Goal: Task Accomplishment & Management: Complete application form

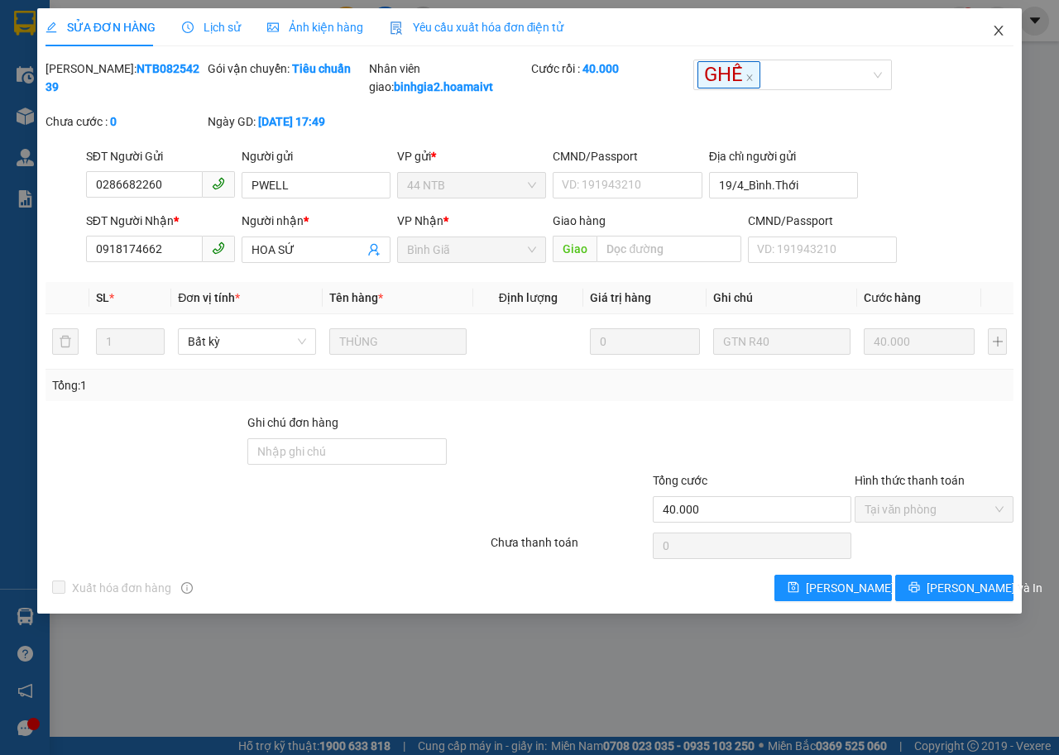
click at [1001, 34] on icon "close" at bounding box center [999, 31] width 9 height 10
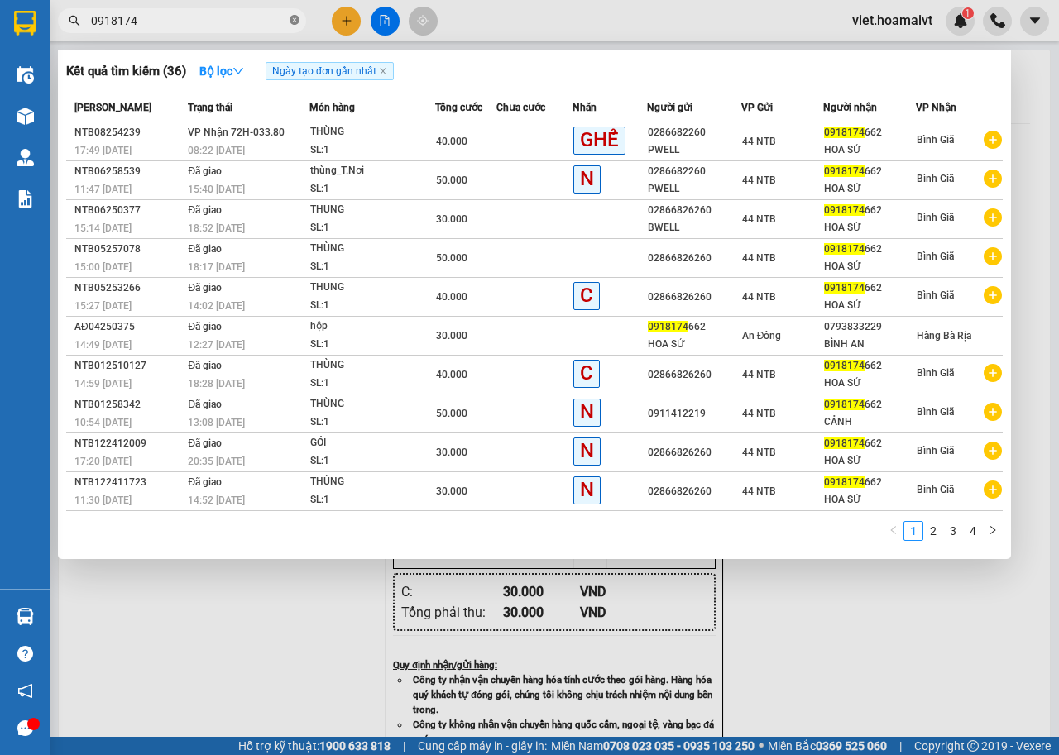
click at [294, 22] on icon "close-circle" at bounding box center [295, 20] width 10 height 10
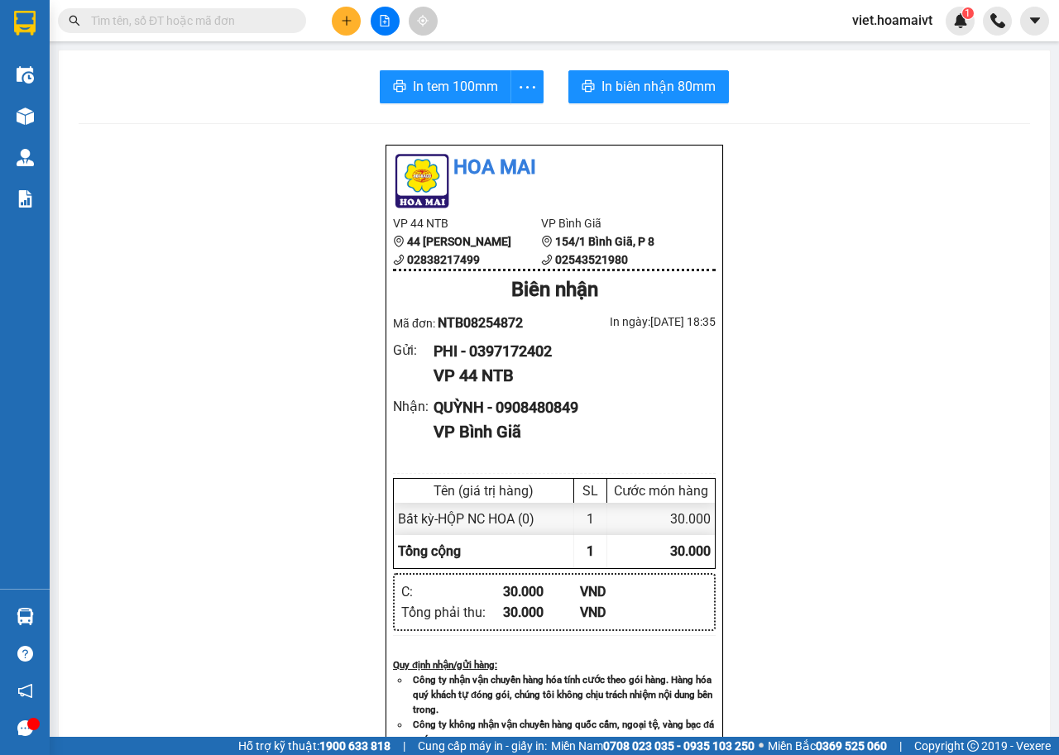
click at [271, 24] on input "text" at bounding box center [188, 21] width 195 height 18
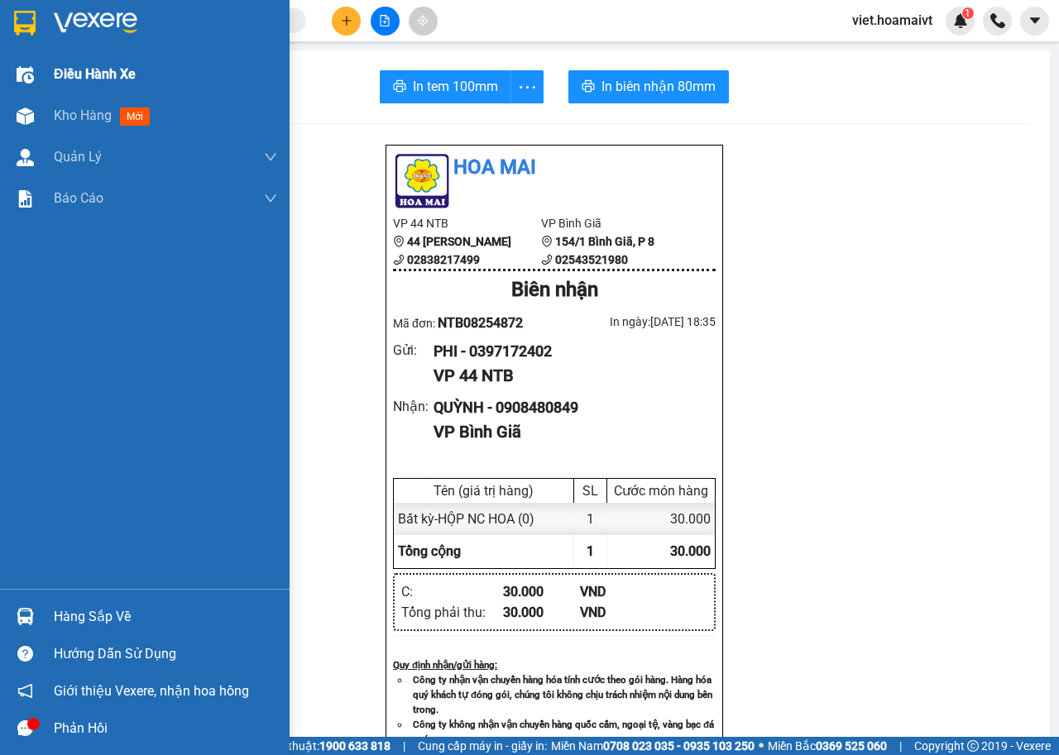
click at [29, 74] on img at bounding box center [25, 74] width 17 height 17
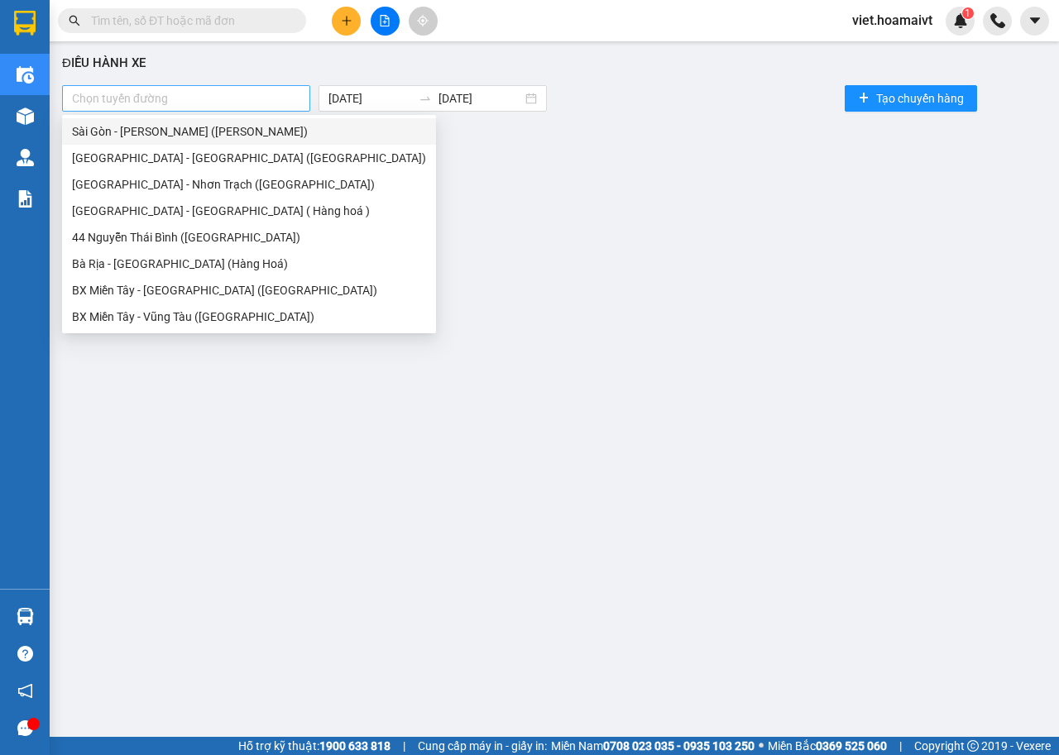
click at [288, 96] on div at bounding box center [186, 99] width 240 height 20
click at [177, 237] on div "44 Nguyễn Thái Bình (Hàng Ngoài)" at bounding box center [249, 237] width 354 height 18
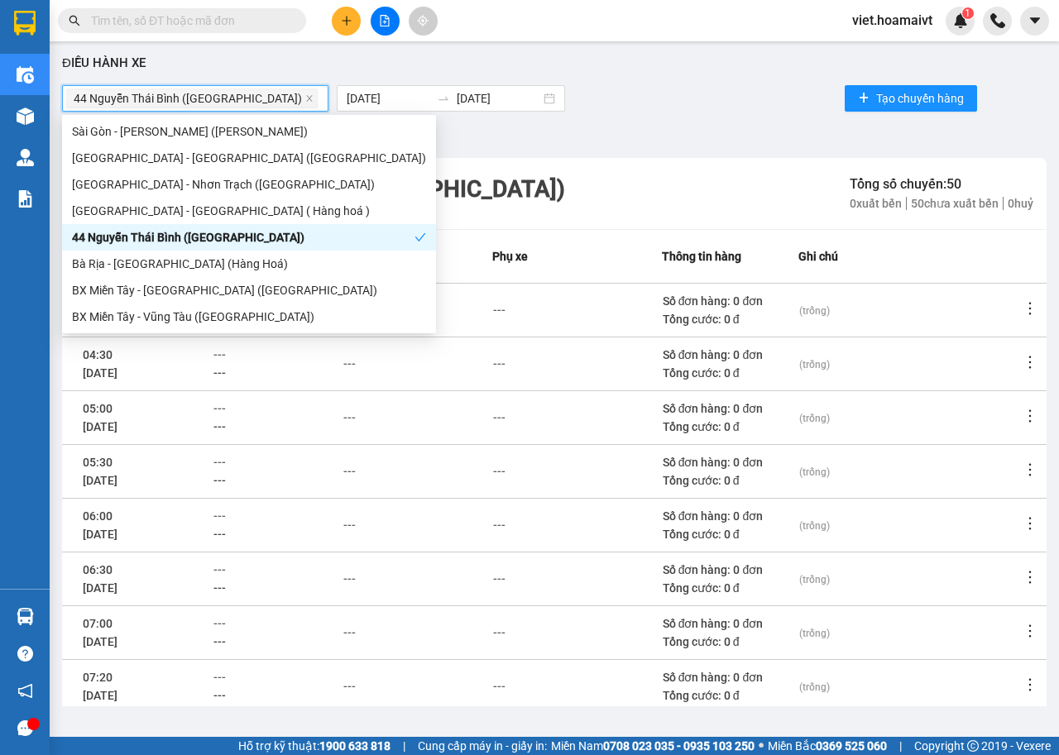
scroll to position [182, 0]
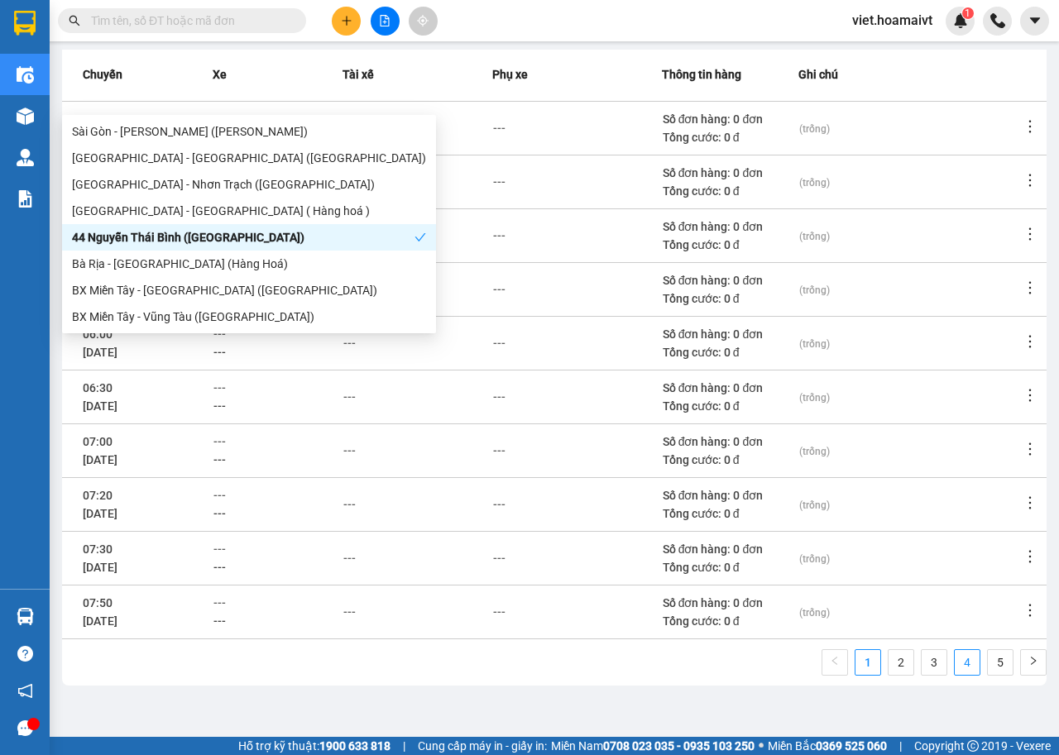
click at [955, 659] on link "4" at bounding box center [967, 662] width 25 height 25
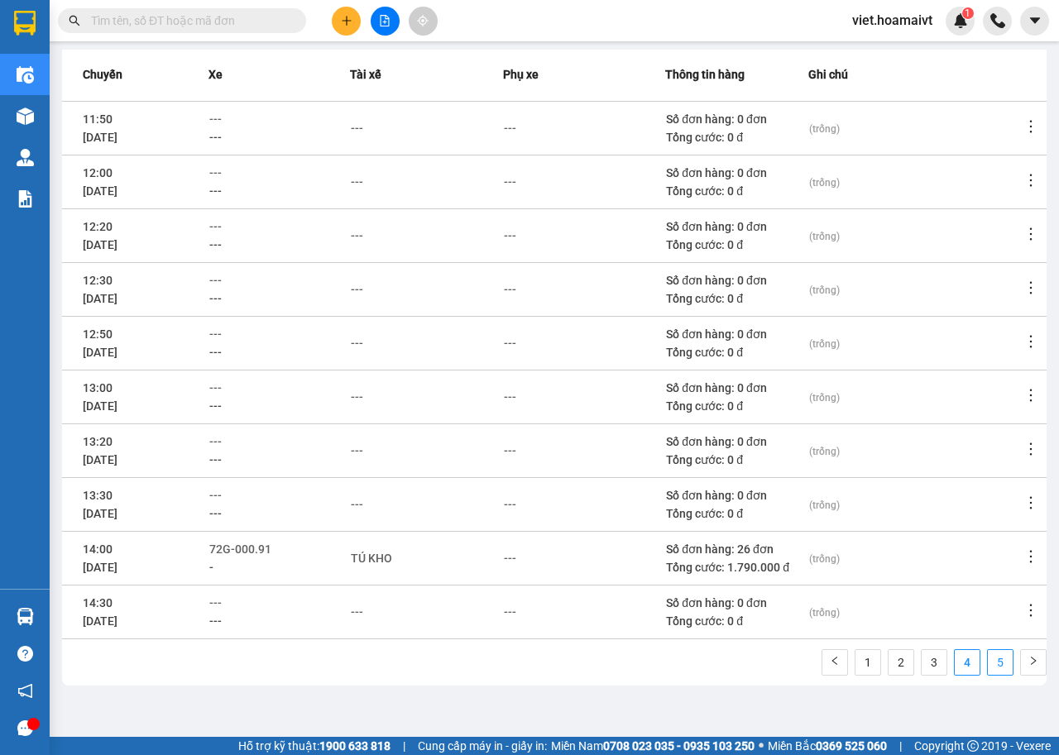
click at [988, 664] on link "5" at bounding box center [1000, 662] width 25 height 25
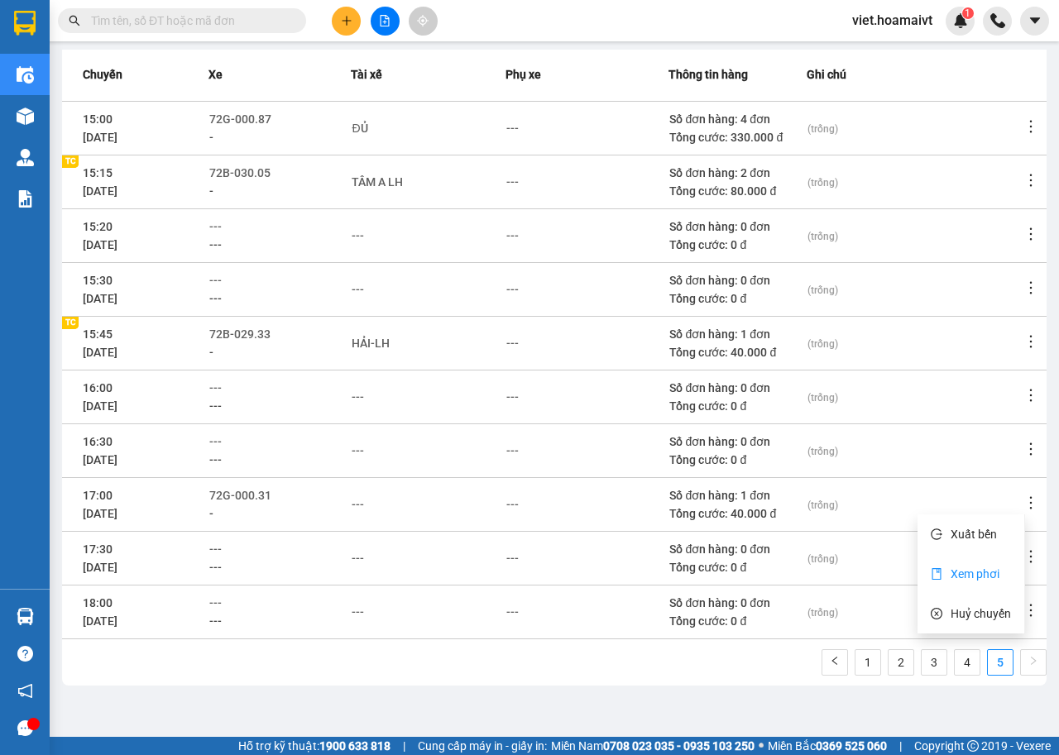
click at [988, 573] on span "Xem phơi" at bounding box center [975, 574] width 49 height 13
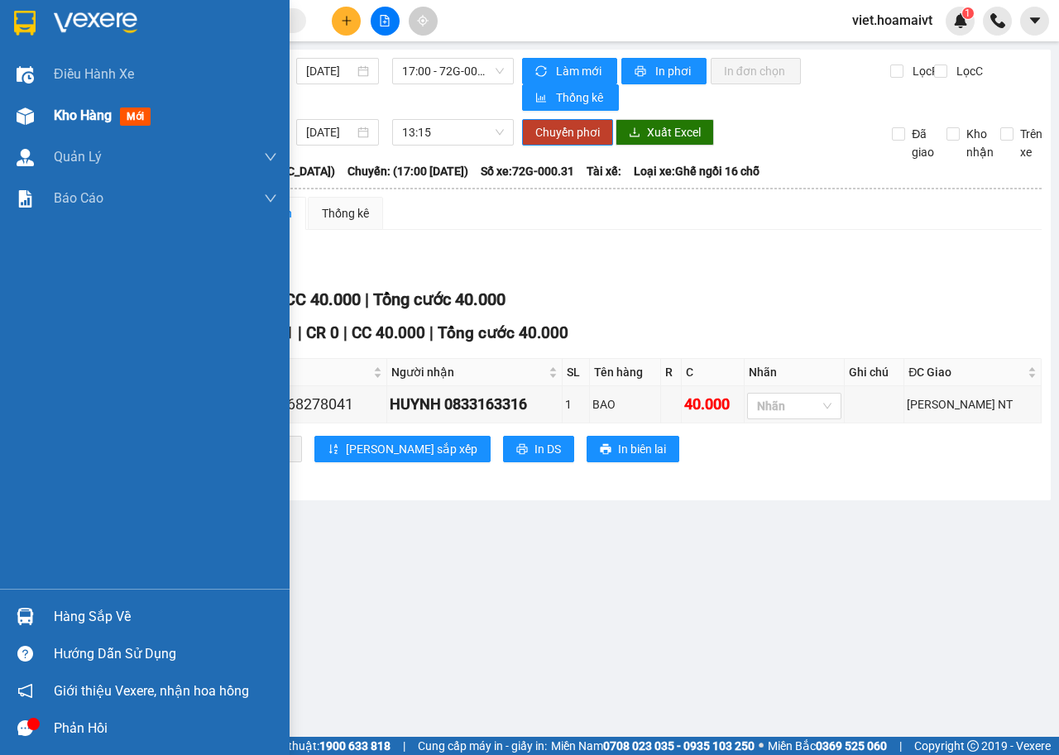
click at [28, 116] on img at bounding box center [25, 116] width 17 height 17
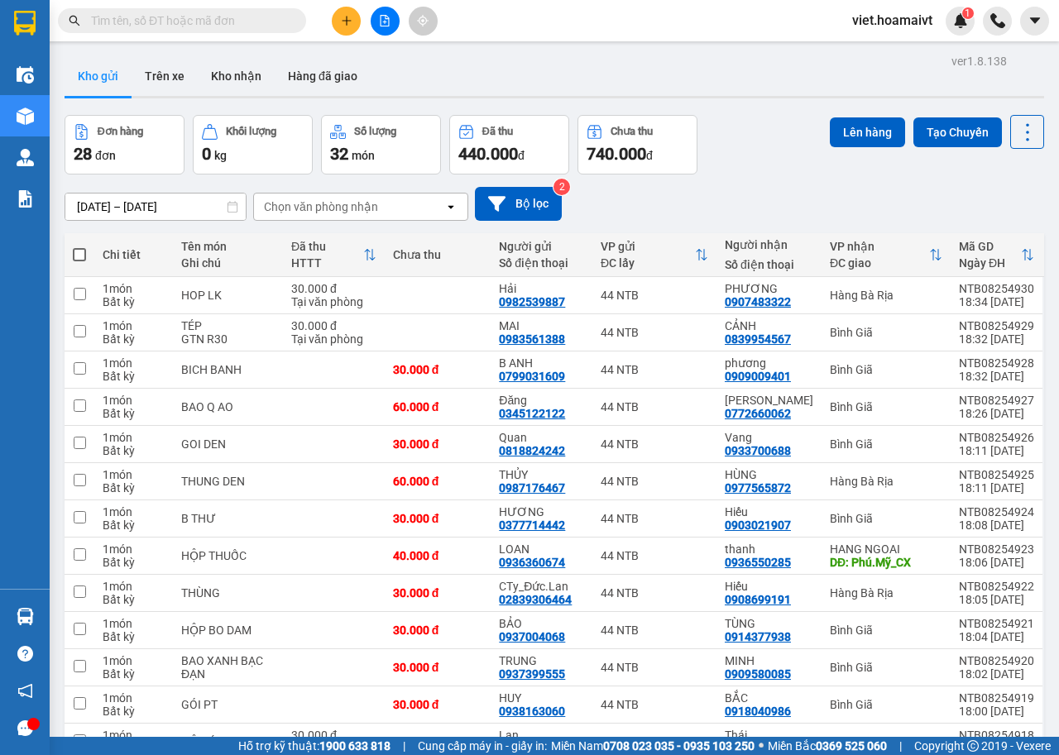
click at [625, 194] on div "14/08/2025 – 15/08/2025 Press the down arrow key to interact with the calendar …" at bounding box center [555, 204] width 980 height 34
click at [352, 19] on icon "plus" at bounding box center [347, 21] width 12 height 12
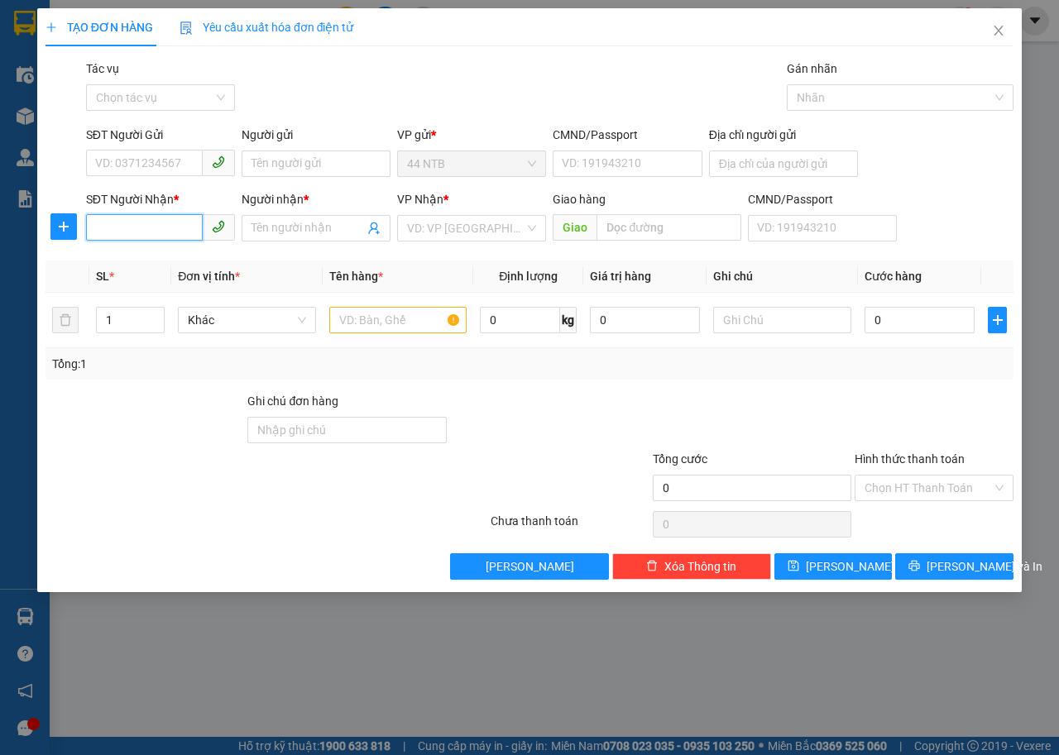
click at [187, 229] on input "SĐT Người Nhận *" at bounding box center [144, 227] width 117 height 26
click at [185, 262] on div "0357233265 - linh" at bounding box center [160, 261] width 129 height 18
type input "0357233265"
type input "linh"
type input "0357233265"
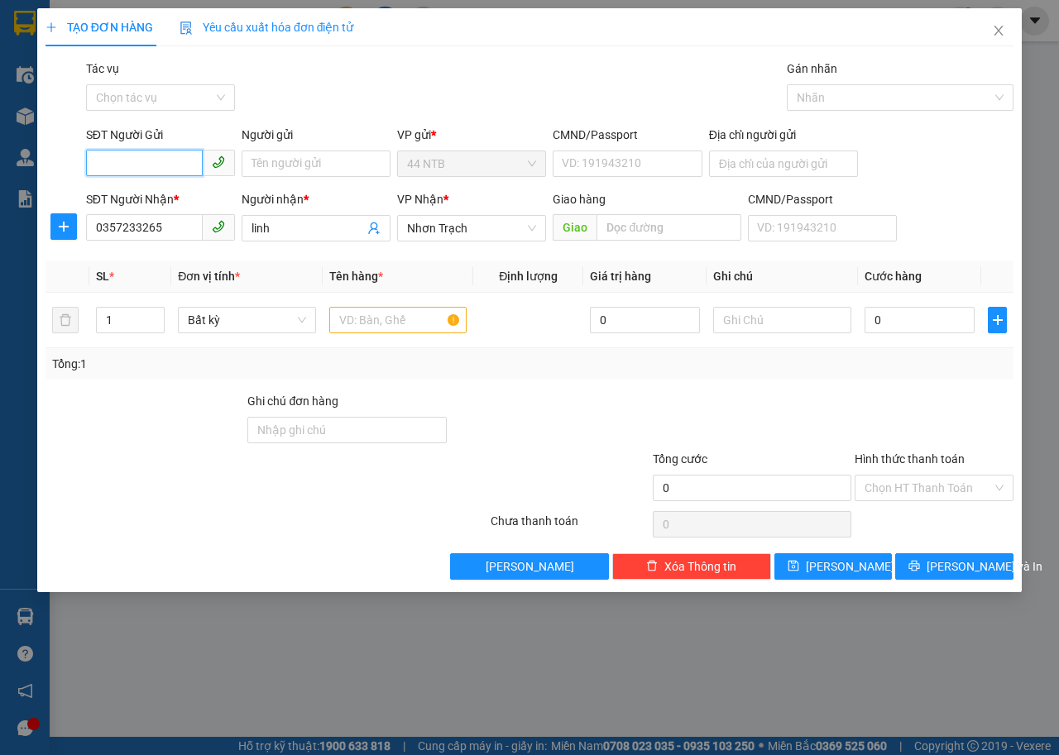
click at [176, 156] on input "SĐT Người Gửi" at bounding box center [144, 163] width 117 height 26
click at [175, 198] on div "0397301095 - Hào[Đài]" at bounding box center [160, 197] width 129 height 18
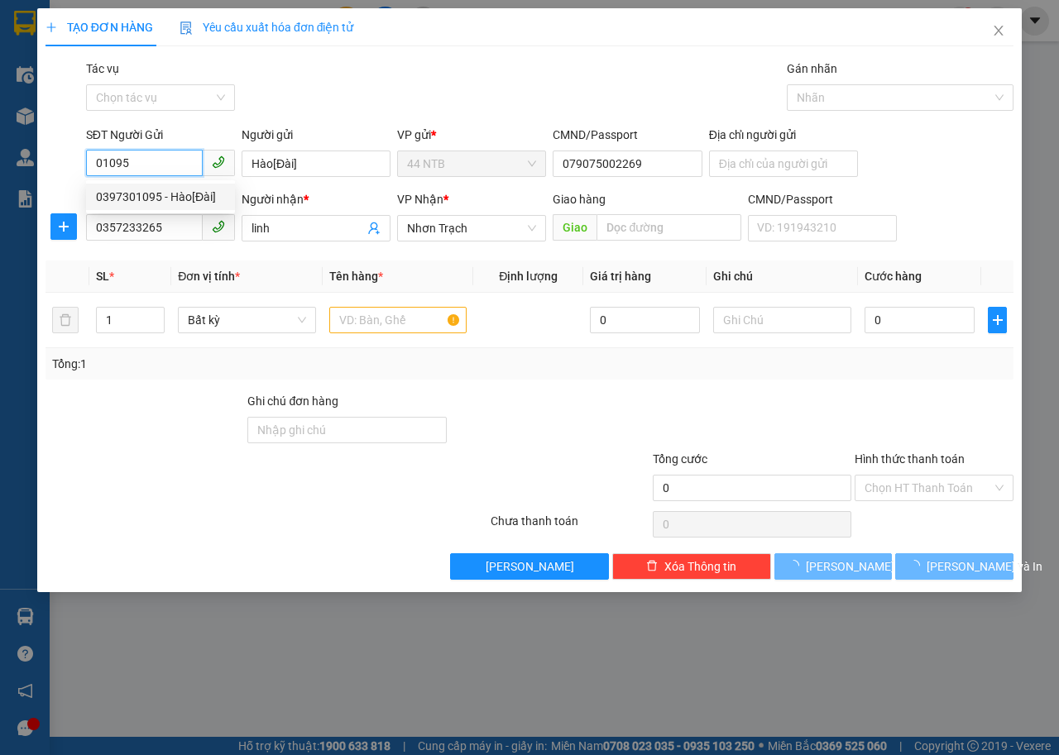
type input "0397301095"
type input "Hào[Đài]"
type input "079075002269"
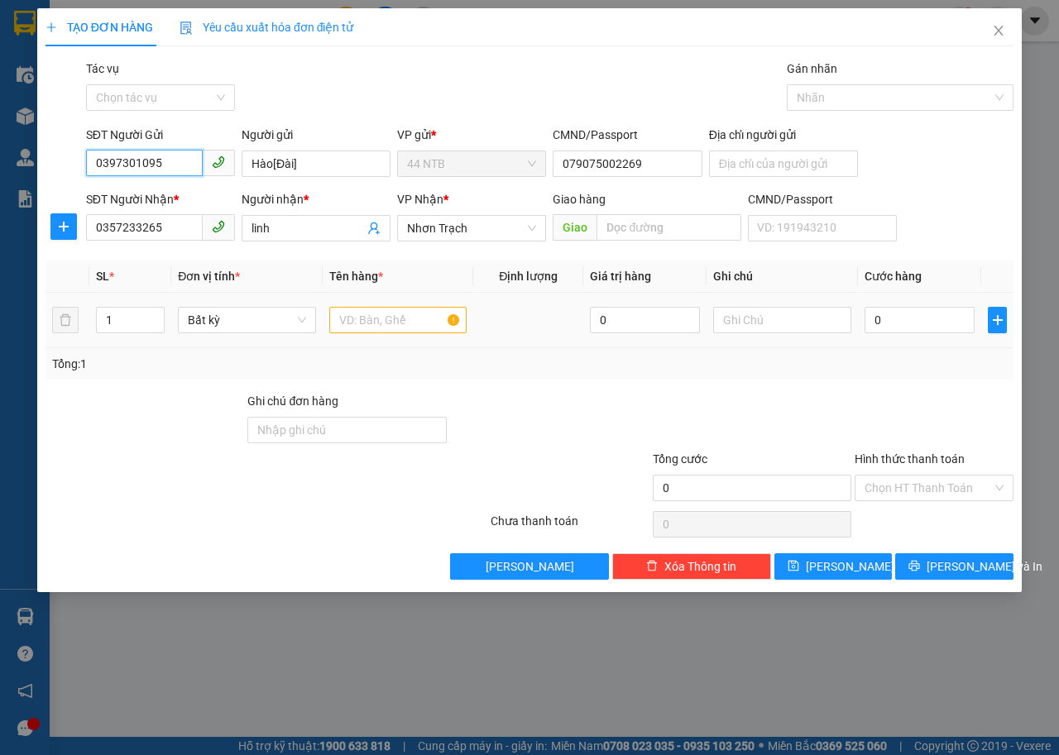
type input "0397301095"
click at [395, 320] on input "text" at bounding box center [398, 320] width 138 height 26
type input "HỘP PT"
click at [887, 319] on input "0" at bounding box center [920, 320] width 110 height 26
type input "3"
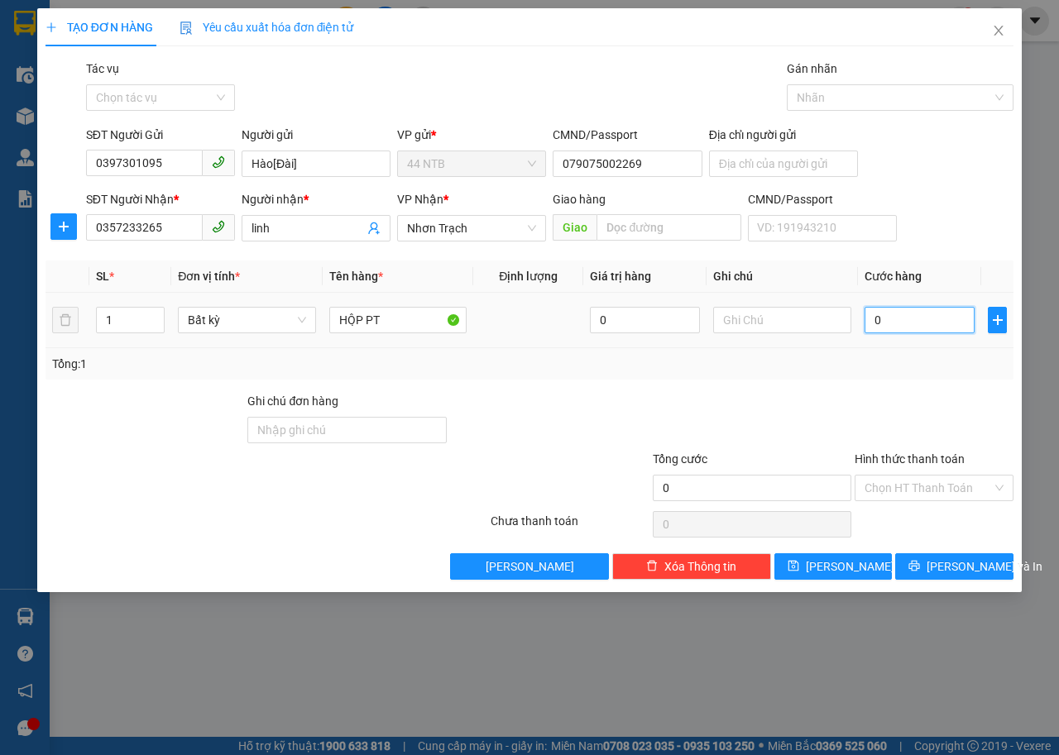
type input "3"
type input "30"
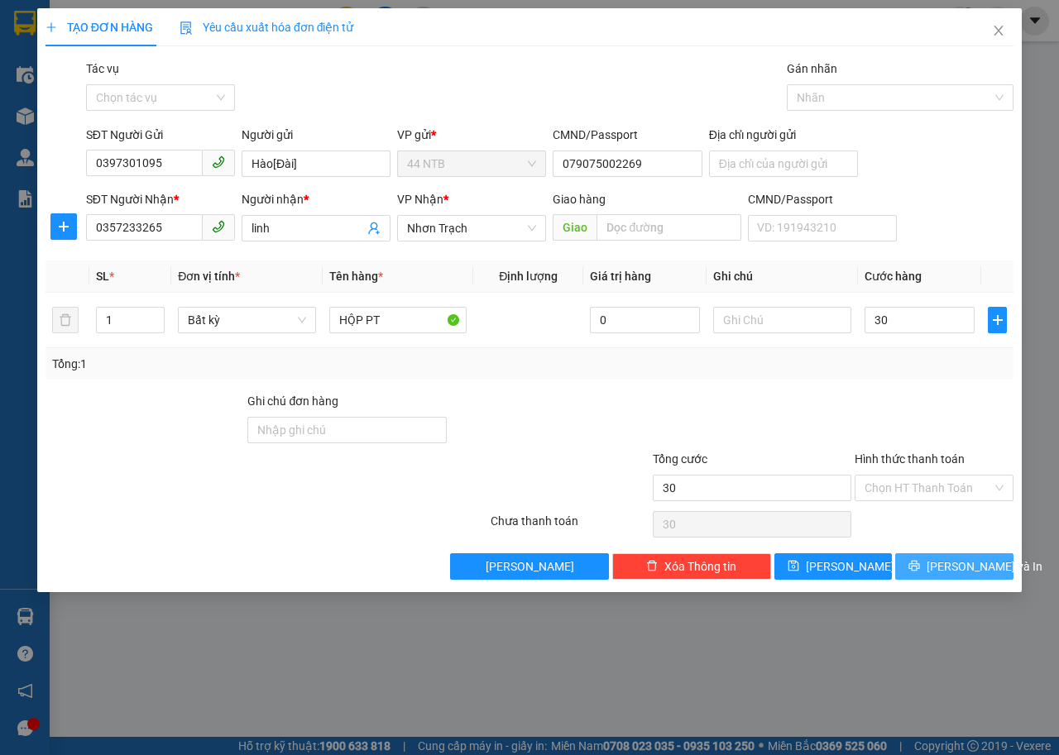
type input "30.000"
click at [942, 565] on span "[PERSON_NAME] và In" at bounding box center [985, 567] width 116 height 18
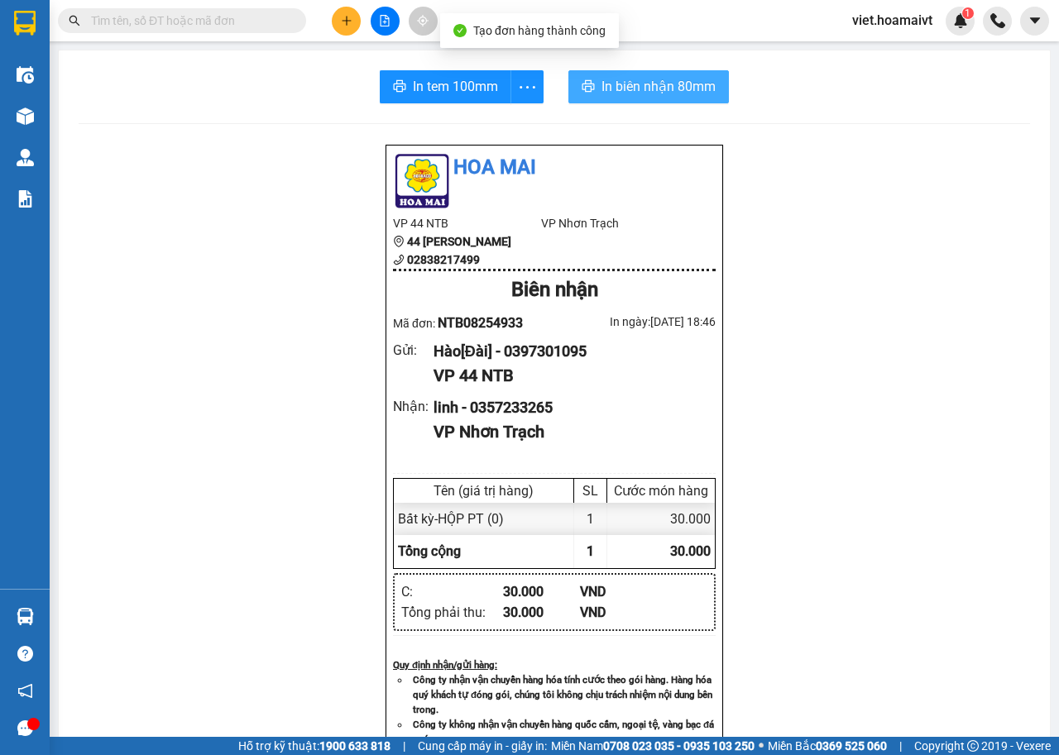
click at [602, 85] on span "In biên nhận 80mm" at bounding box center [659, 86] width 114 height 21
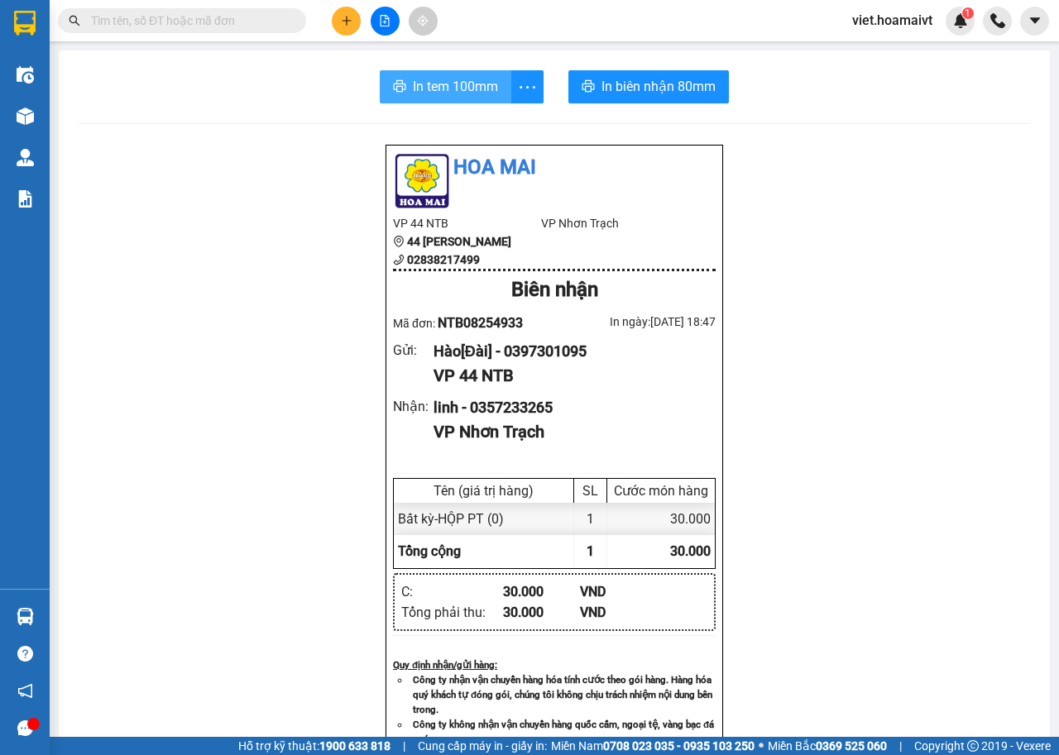
click at [452, 85] on span "In tem 100mm" at bounding box center [455, 86] width 85 height 21
click at [452, 86] on span "In tem 100mm" at bounding box center [455, 86] width 85 height 21
click at [344, 18] on icon "plus" at bounding box center [347, 21] width 12 height 12
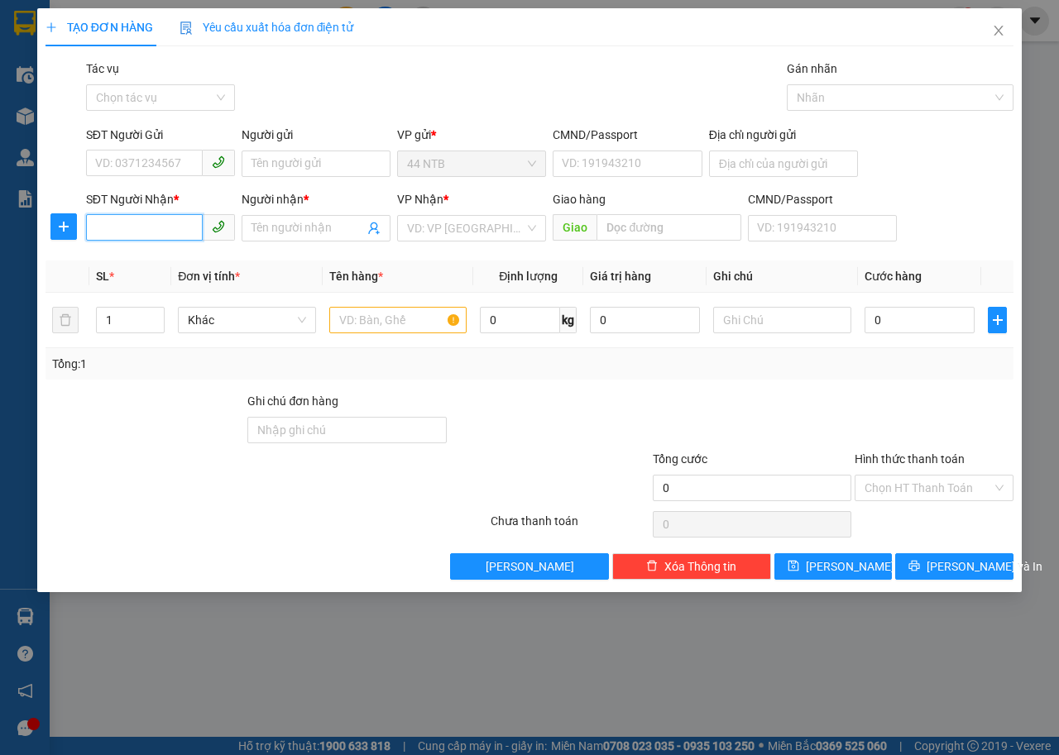
click at [190, 226] on input "SĐT Người Nhận *" at bounding box center [144, 227] width 117 height 26
drag, startPoint x: 165, startPoint y: 264, endPoint x: 170, endPoint y: 170, distance: 93.6
click at [165, 263] on div "0902037686 - italy" at bounding box center [189, 261] width 186 height 18
type input "0902037686"
type input "italy"
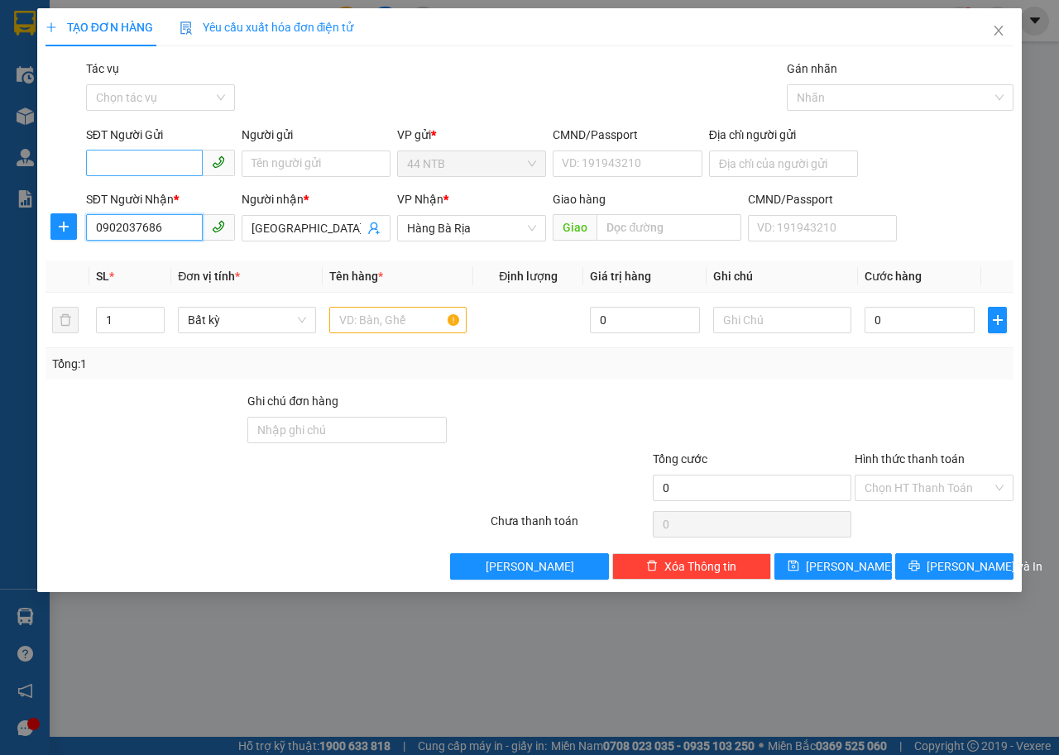
type input "0902037686"
click at [171, 166] on input "SĐT Người Gửi" at bounding box center [144, 163] width 117 height 26
drag, startPoint x: 171, startPoint y: 192, endPoint x: 241, endPoint y: 246, distance: 87.9
click at [172, 192] on div "02862623666 - CHEMILENS" at bounding box center [168, 197] width 145 height 18
type input "02862623666"
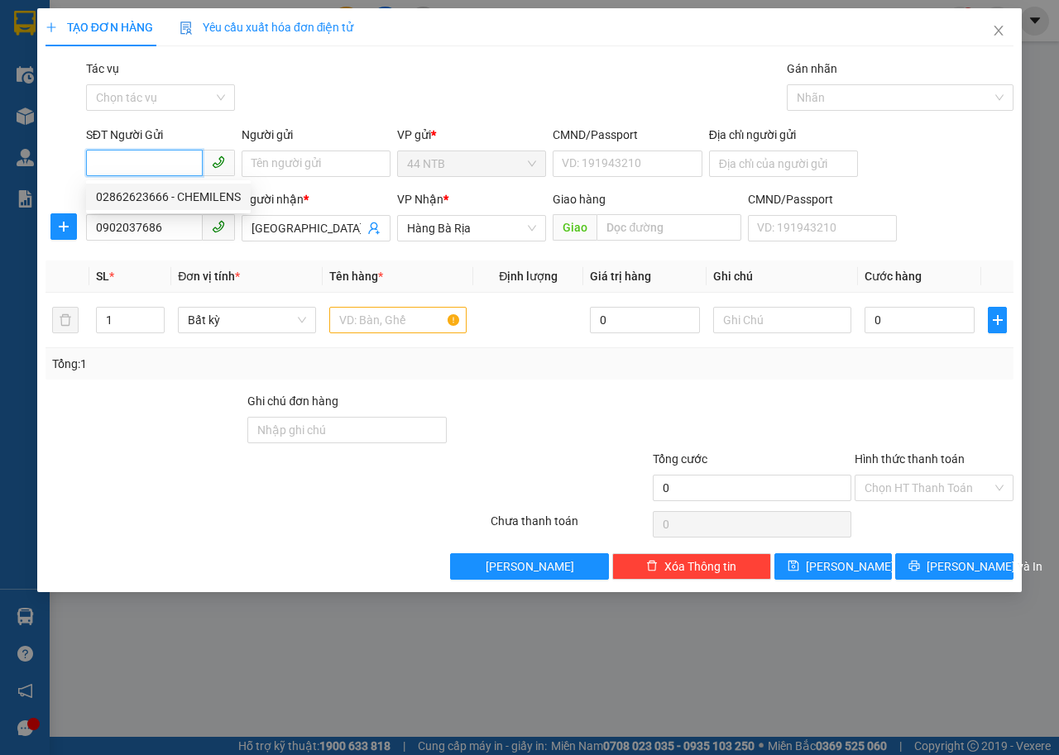
type input "CHEMILENS"
type input "046070000252"
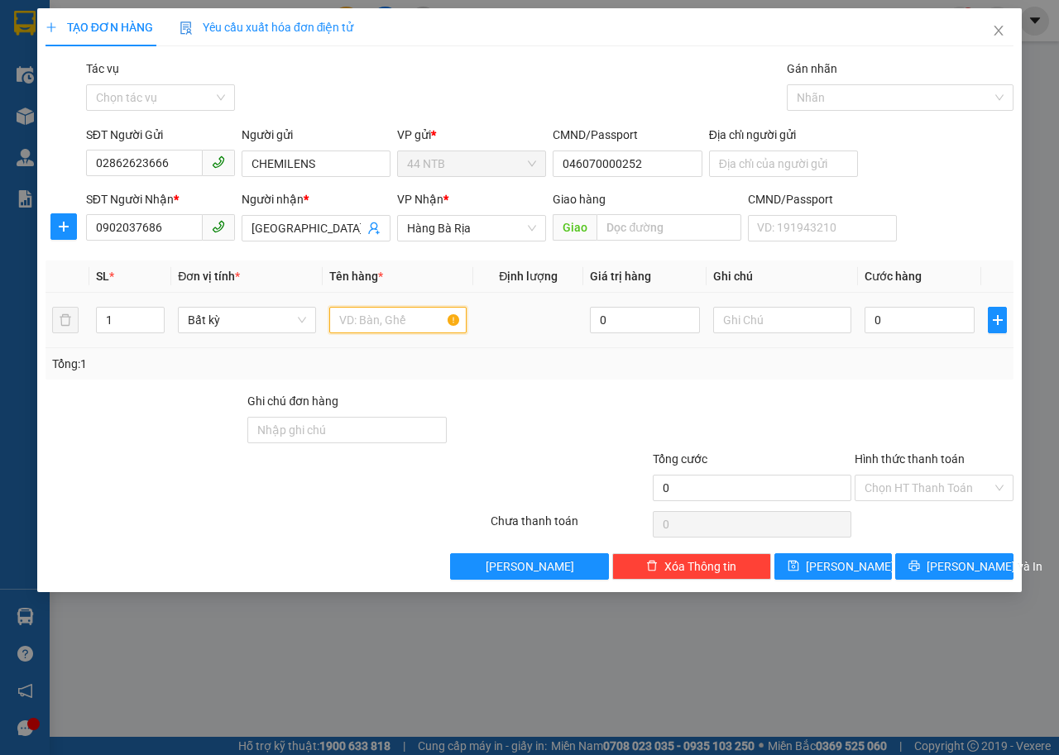
click at [358, 325] on input "text" at bounding box center [398, 320] width 138 height 26
type input "HỘP"
click at [887, 318] on input "0" at bounding box center [920, 320] width 110 height 26
type input "3"
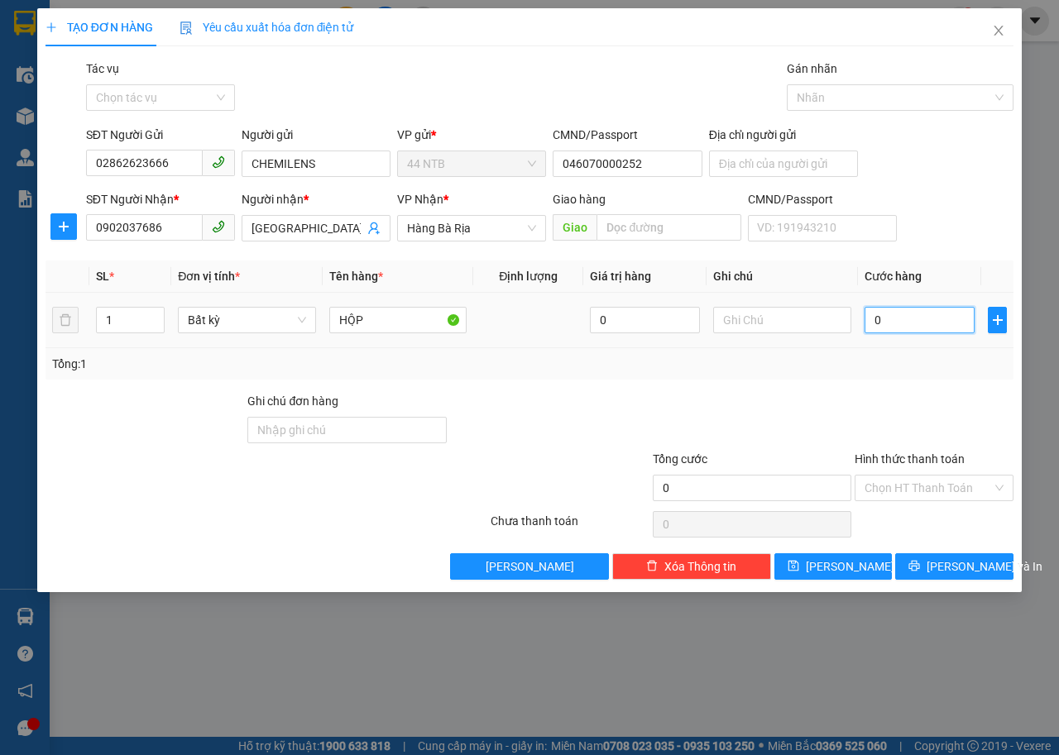
type input "3"
type input "30"
type input "30.000"
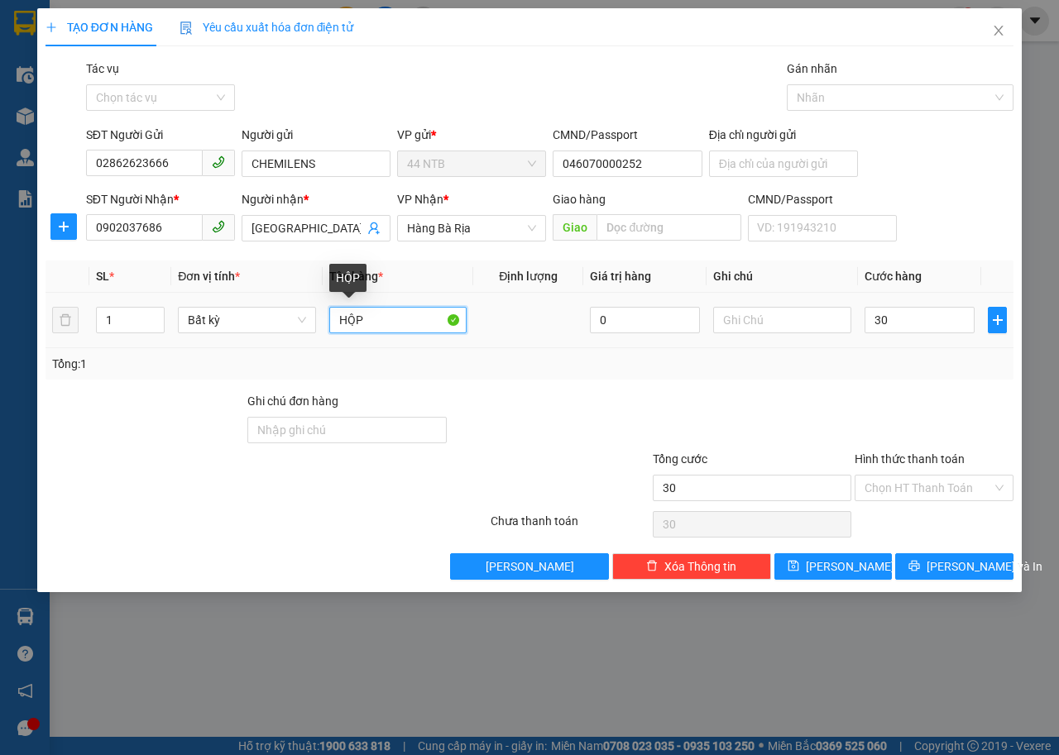
type input "30.000"
click at [336, 317] on input "HỘP" at bounding box center [398, 320] width 138 height 26
type input "KIỆN HỘP"
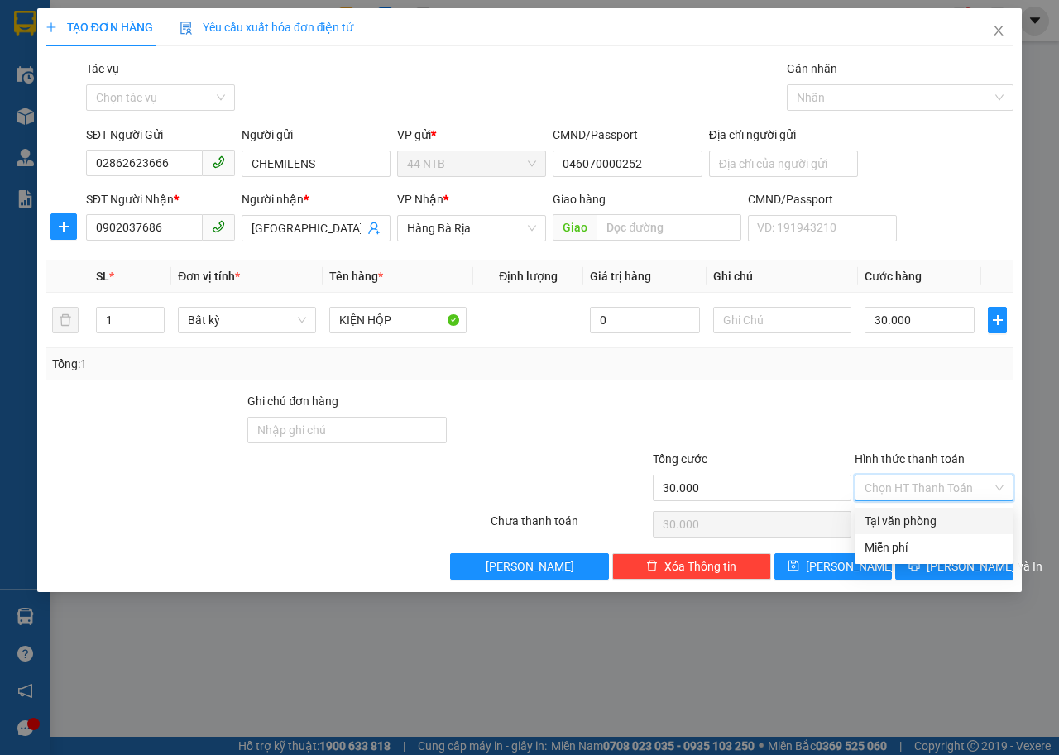
drag, startPoint x: 935, startPoint y: 487, endPoint x: 928, endPoint y: 509, distance: 23.3
click at [934, 489] on input "Hình thức thanh toán" at bounding box center [928, 488] width 127 height 25
drag, startPoint x: 925, startPoint y: 517, endPoint x: 932, endPoint y: 544, distance: 27.3
click at [923, 518] on div "Tại văn phòng" at bounding box center [934, 521] width 139 height 18
type input "0"
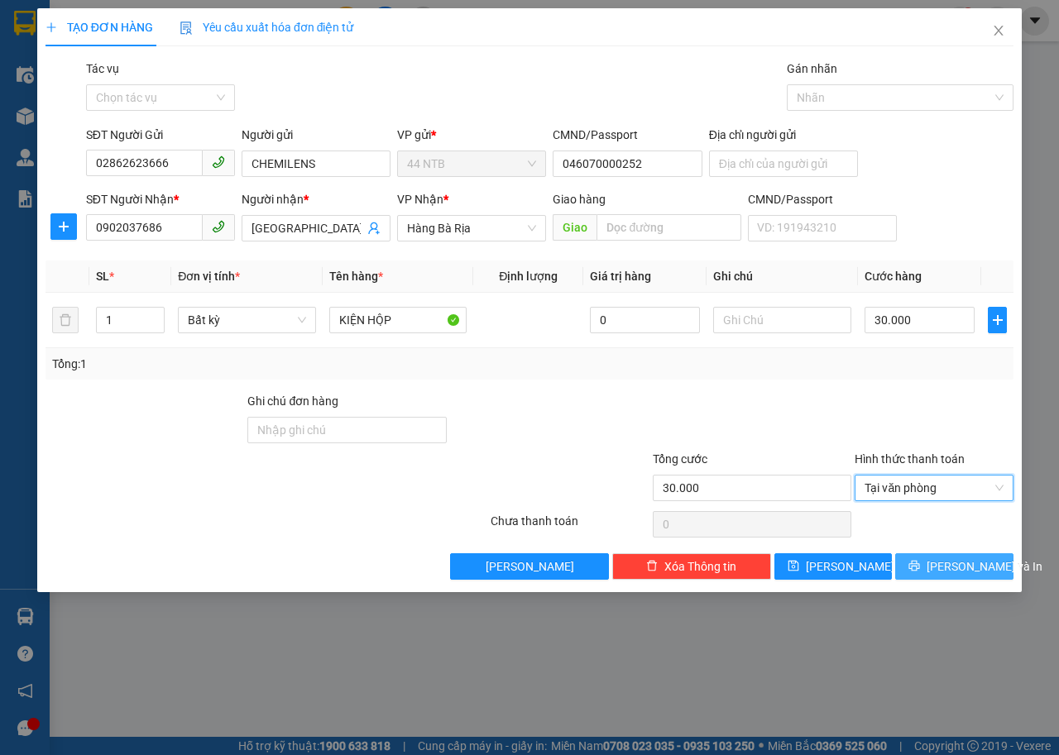
click at [939, 563] on button "[PERSON_NAME] và In" at bounding box center [954, 567] width 118 height 26
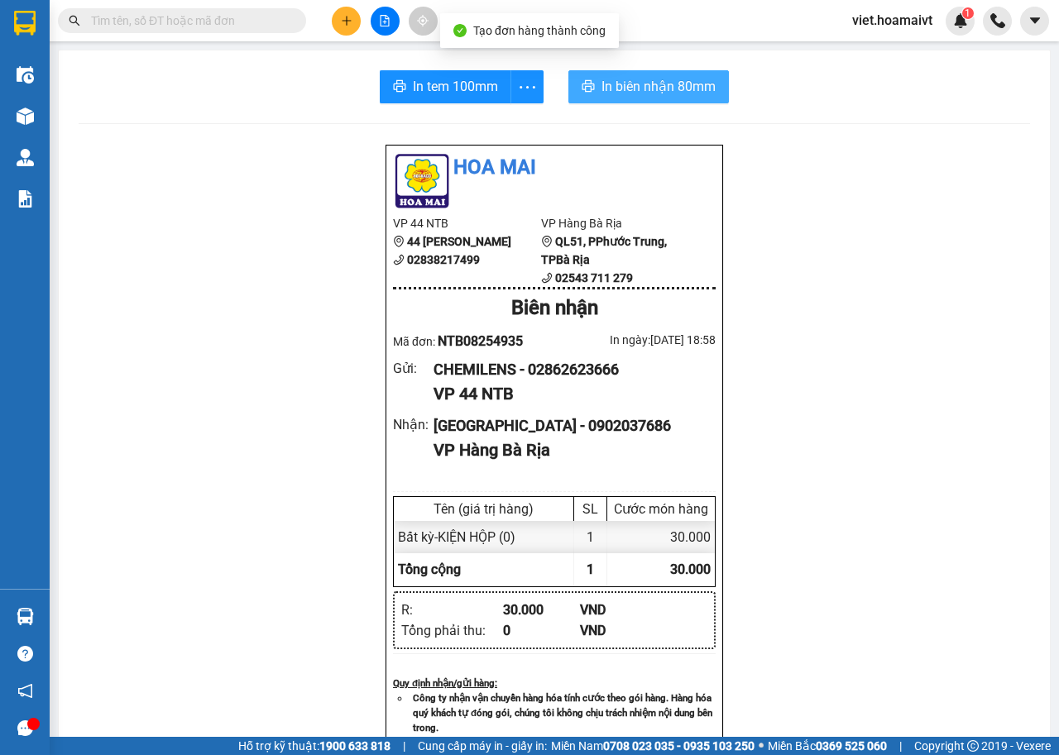
click at [626, 82] on span "In biên nhận 80mm" at bounding box center [659, 86] width 114 height 21
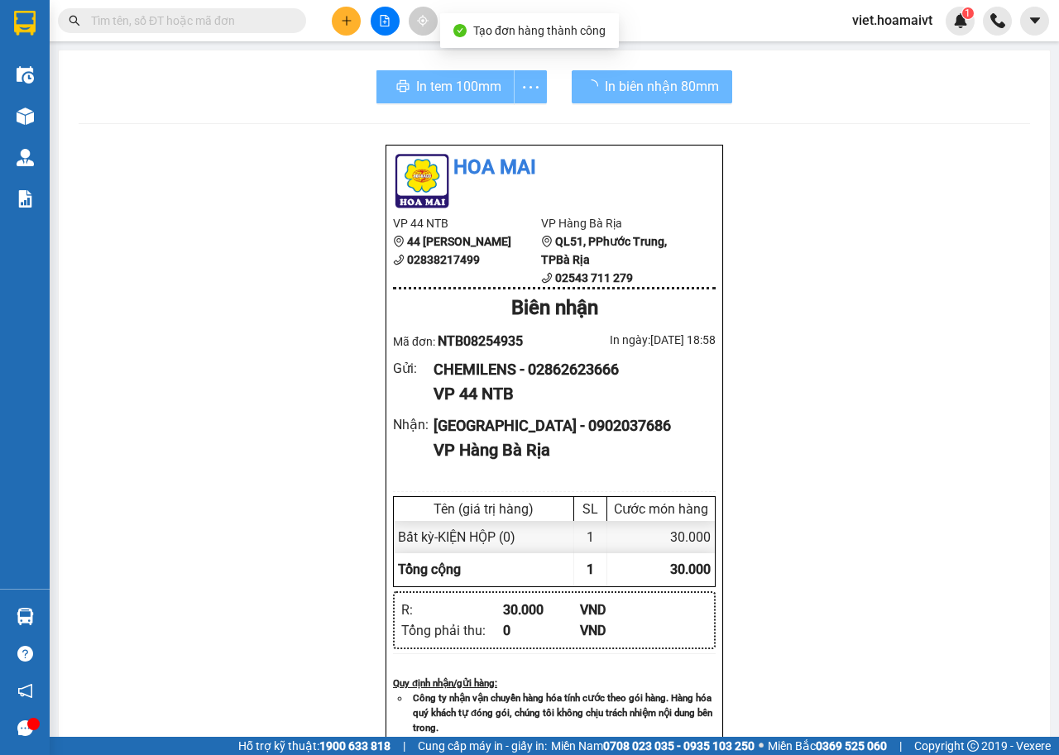
click at [457, 88] on div "In tem 100mm" at bounding box center [462, 86] width 170 height 33
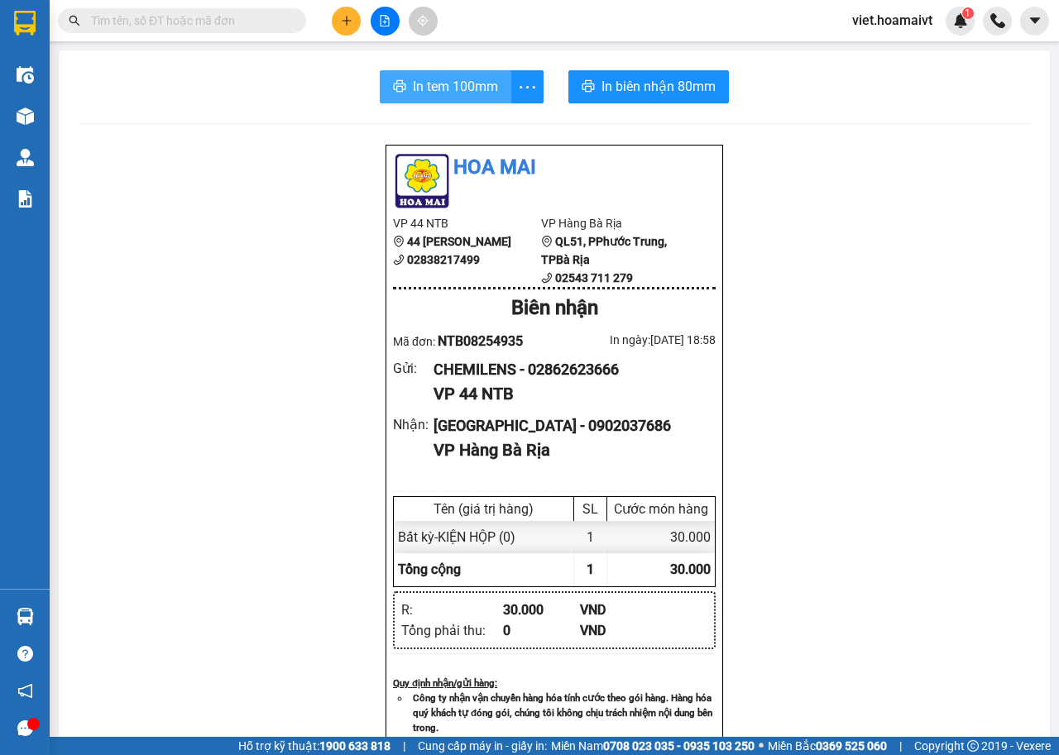
click at [457, 94] on span "In tem 100mm" at bounding box center [455, 86] width 85 height 21
click at [355, 21] on button at bounding box center [346, 21] width 29 height 29
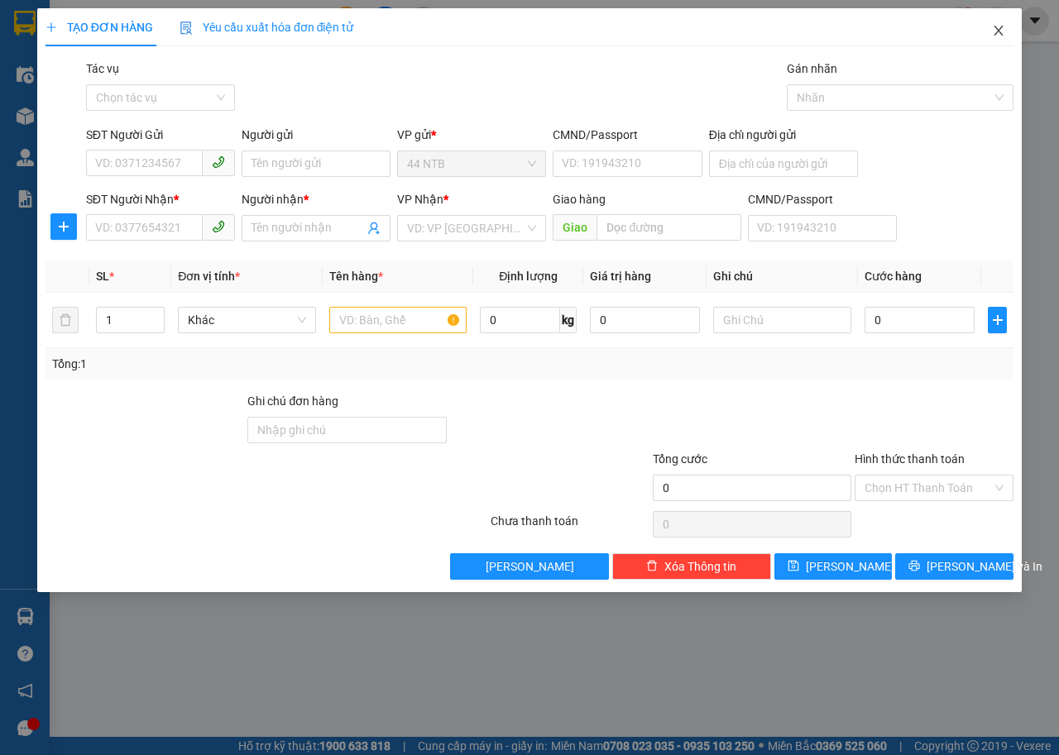
click at [1000, 28] on icon "close" at bounding box center [998, 30] width 13 height 13
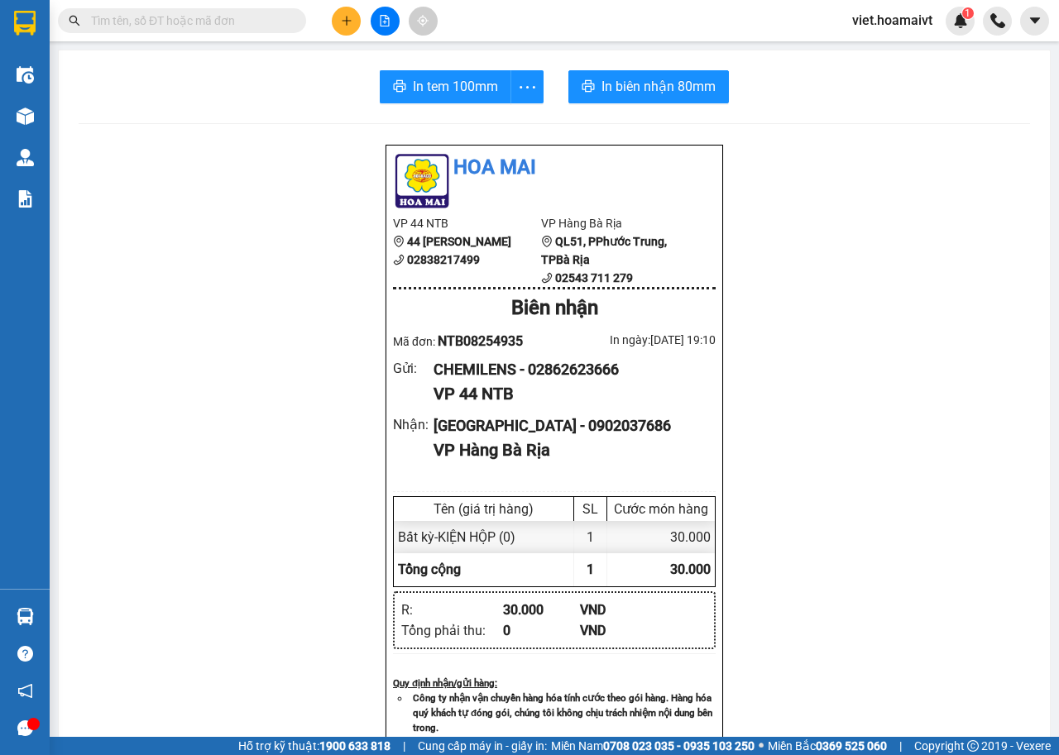
click at [92, 155] on div "Hoa Mai VP 44 NTB 44 Nguyễn Thái Bình 02838217499 VP Hàng Bà Rịa QL51, PPhướ…" at bounding box center [555, 677] width 952 height 1066
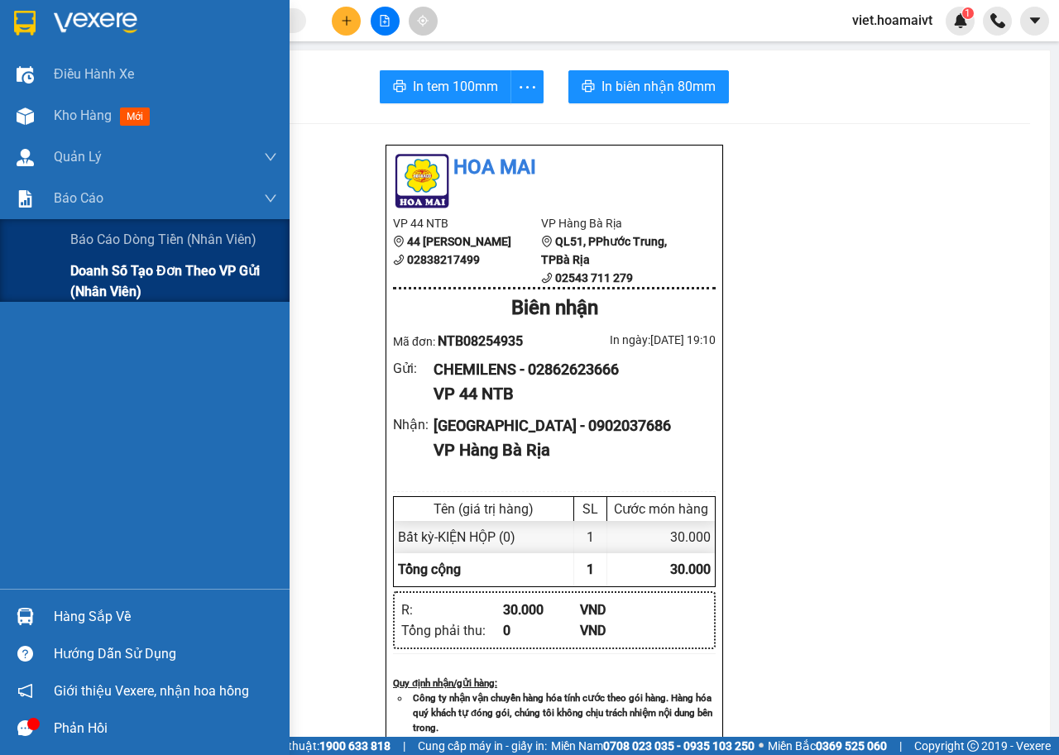
click at [116, 285] on span "Doanh số tạo đơn theo VP gửi (nhân viên)" at bounding box center [173, 281] width 207 height 41
